Goal: Task Accomplishment & Management: Use online tool/utility

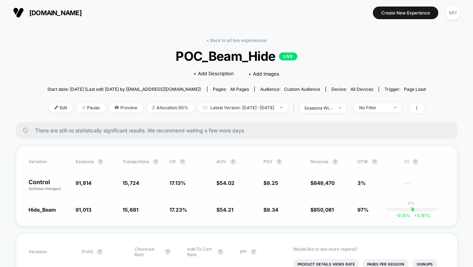
click at [273, 206] on span "$ 9.34 + 0.95 %" at bounding box center [284, 209] width 40 height 7
click at [375, 105] on div "No Filter" at bounding box center [374, 107] width 29 height 5
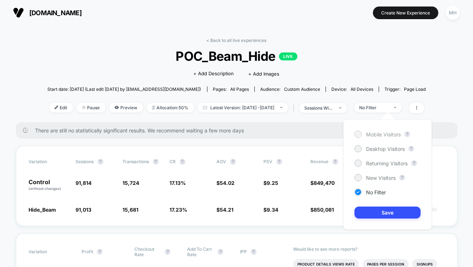
click at [366, 135] on span "Mobile Visitors" at bounding box center [383, 134] width 35 height 6
click at [377, 210] on button "Save" at bounding box center [388, 212] width 66 height 12
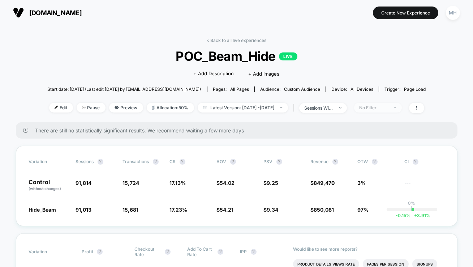
click at [387, 108] on div "No Filter" at bounding box center [374, 107] width 29 height 5
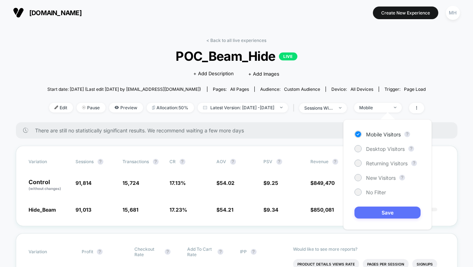
click at [374, 213] on button "Save" at bounding box center [388, 212] width 66 height 12
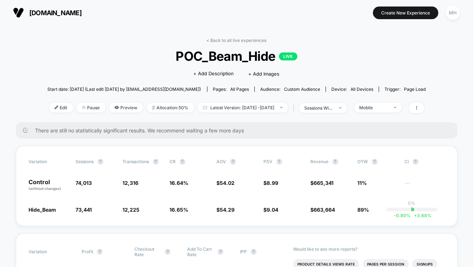
click at [385, 114] on div "< Back to all live experiences POC_Beam_Hide LIVE Click to edit experience deta…" at bounding box center [236, 80] width 379 height 85
click at [385, 111] on span "Mobile" at bounding box center [378, 108] width 48 height 10
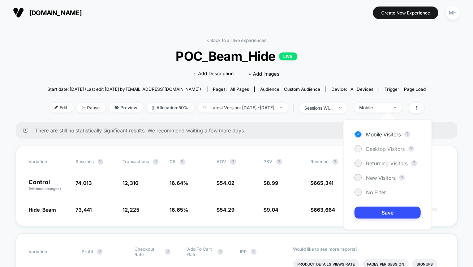
click at [370, 150] on span "Desktop Visitors" at bounding box center [385, 149] width 39 height 6
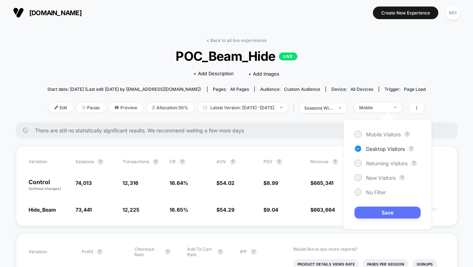
click at [374, 209] on button "Save" at bounding box center [388, 212] width 66 height 12
